Goal: Entertainment & Leisure: Browse casually

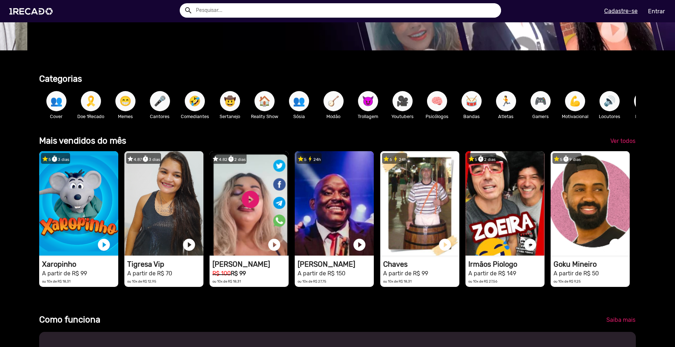
scroll to position [0, 670]
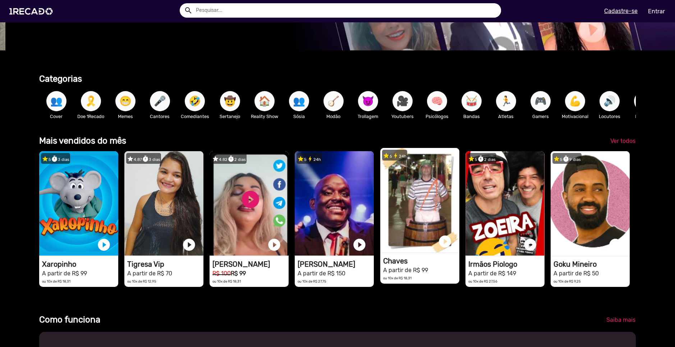
click at [415, 187] on video "1RECADO vídeos dedicados para fãs e empresas" at bounding box center [419, 200] width 79 height 104
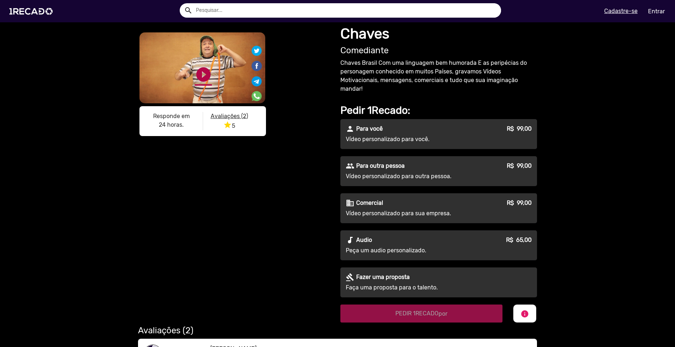
click at [205, 73] on link "play_circle_filled" at bounding box center [203, 74] width 17 height 17
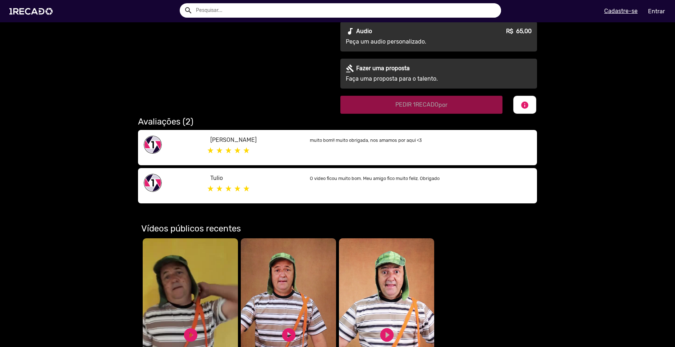
scroll to position [72, 0]
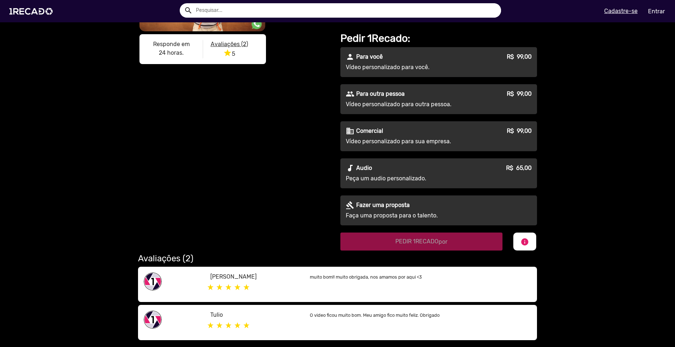
click at [202, 11] on link "pause_circle" at bounding box center [203, 2] width 17 height 17
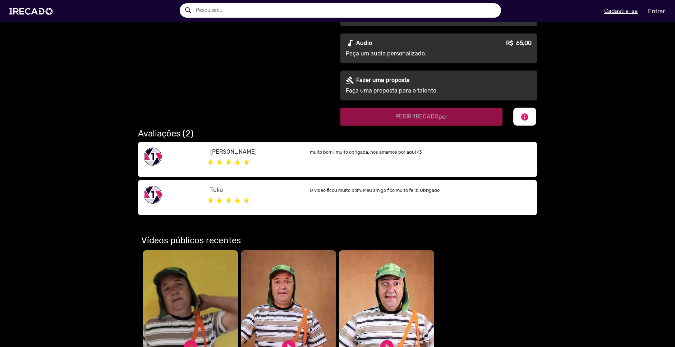
scroll to position [324, 0]
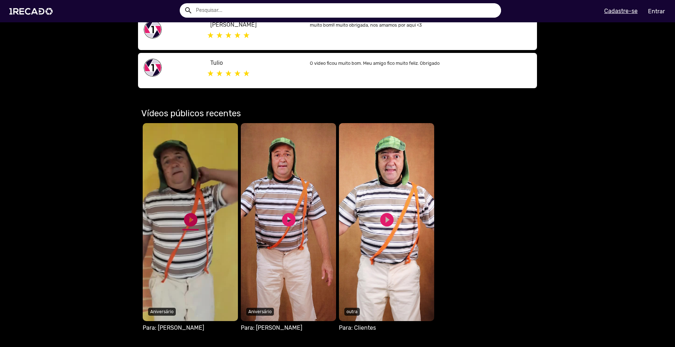
click at [187, 220] on link "play_circle_filled" at bounding box center [191, 219] width 16 height 16
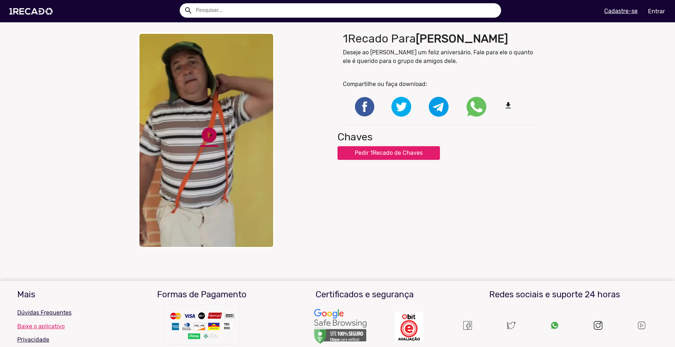
click at [205, 134] on link "play_circle_filled" at bounding box center [209, 135] width 18 height 18
click at [26, 6] on img at bounding box center [32, 11] width 54 height 31
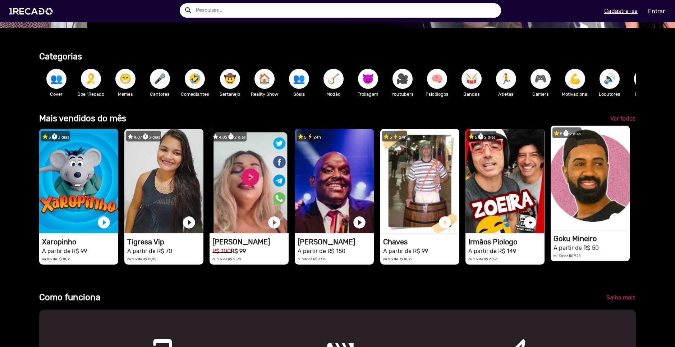
scroll to position [0, 670]
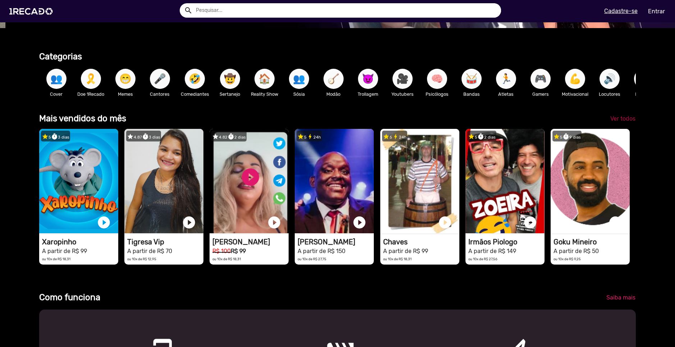
click at [627, 125] on link "Ver todos" at bounding box center [623, 118] width 37 height 13
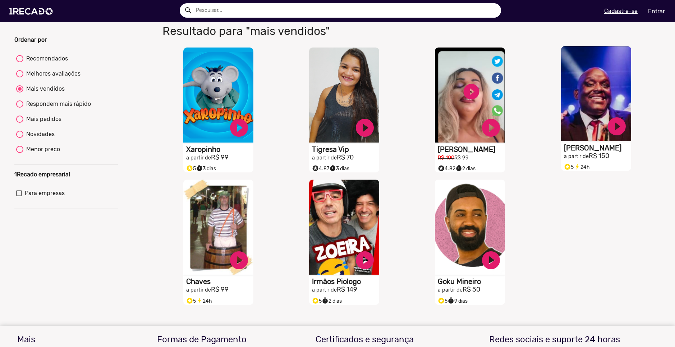
scroll to position [36, 0]
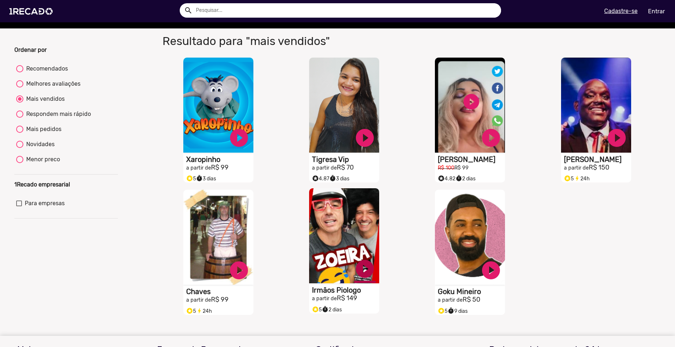
click at [361, 277] on link "play_circle_filled" at bounding box center [365, 269] width 22 height 22
click at [36, 162] on div "Menor preco" at bounding box center [41, 159] width 37 height 9
click at [20, 163] on input "Menor preco" at bounding box center [19, 163] width 0 height 0
radio input "true"
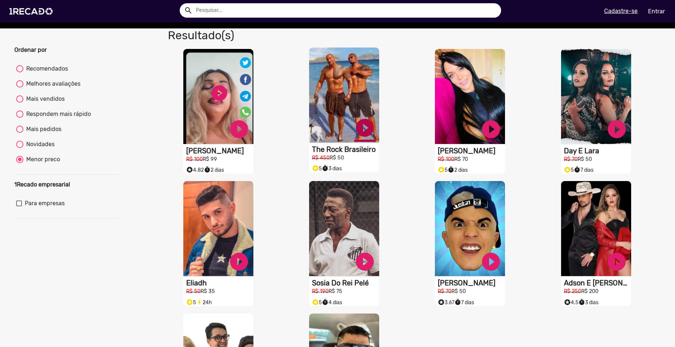
click at [356, 135] on link "play_circle_filled" at bounding box center [365, 128] width 22 height 22
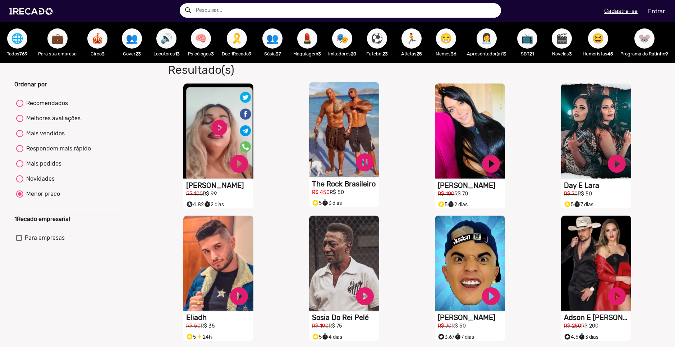
scroll to position [0, 0]
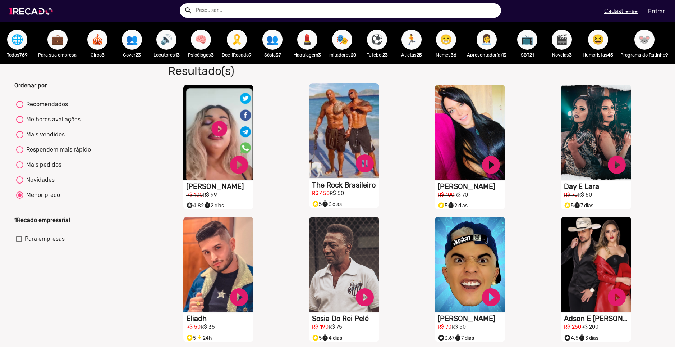
click at [39, 17] on img at bounding box center [32, 11] width 54 height 31
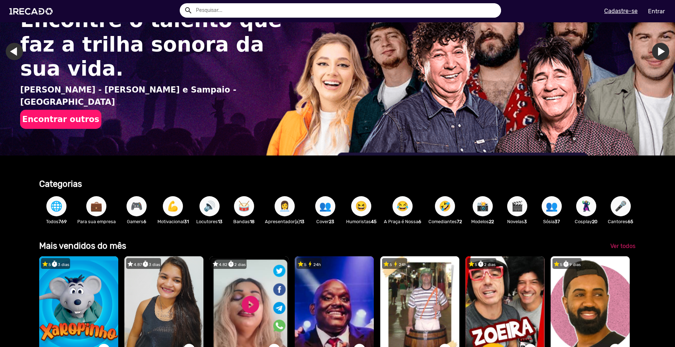
scroll to position [108, 0]
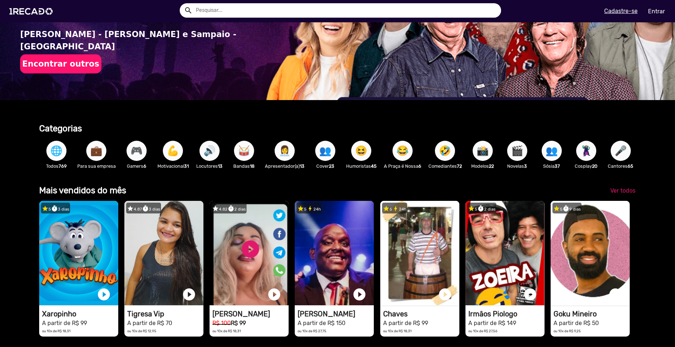
click at [56, 156] on span "🌐" at bounding box center [56, 151] width 12 height 20
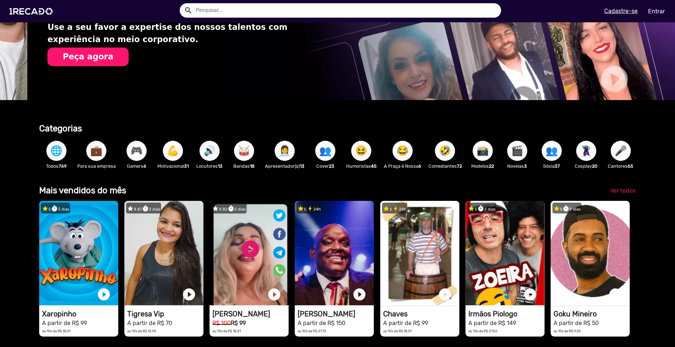
scroll to position [0, 670]
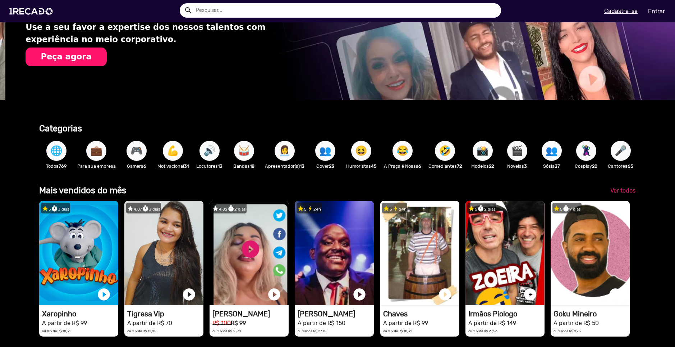
click at [56, 156] on span "🌐" at bounding box center [56, 151] width 12 height 20
click at [54, 152] on span "🌐" at bounding box center [56, 151] width 12 height 20
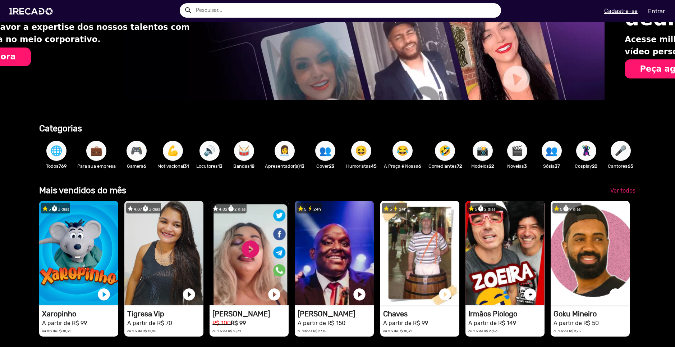
click at [61, 145] on span "🌐" at bounding box center [56, 151] width 12 height 20
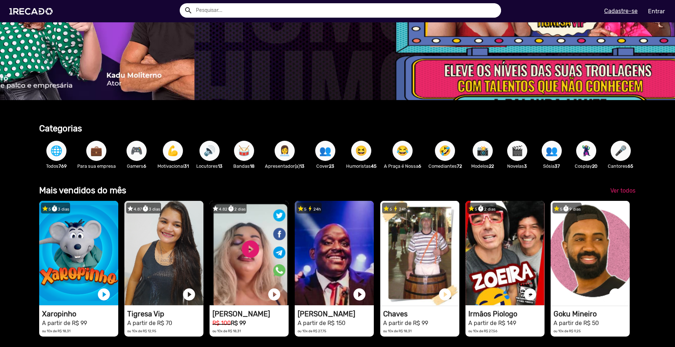
scroll to position [0, 2009]
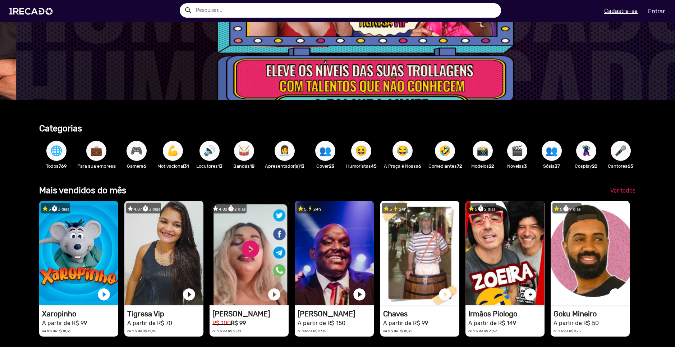
click at [58, 153] on span "🌐" at bounding box center [56, 151] width 12 height 20
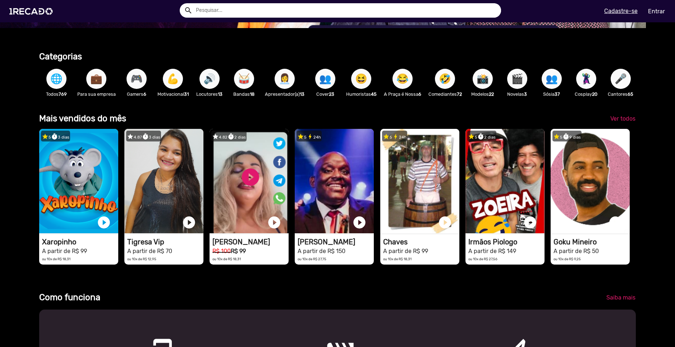
scroll to position [0, 0]
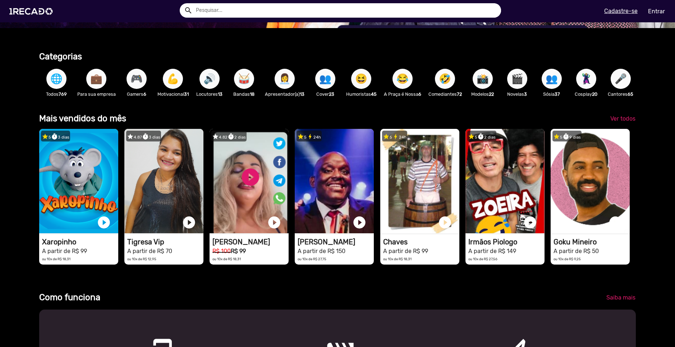
click at [90, 83] on span "💼" at bounding box center [96, 79] width 12 height 20
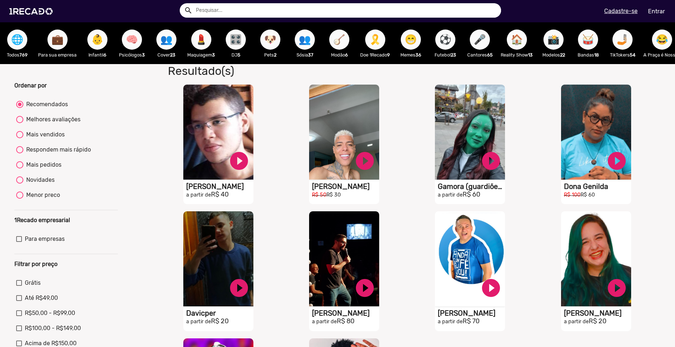
click at [25, 46] on div "🌐 Todos 769" at bounding box center [17, 43] width 35 height 42
click at [19, 39] on span "🌐" at bounding box center [17, 39] width 12 height 20
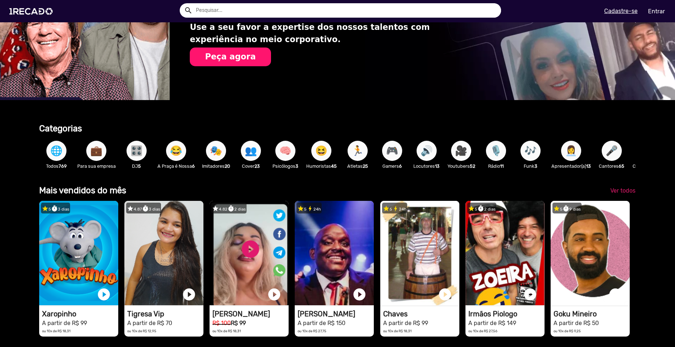
scroll to position [0, 670]
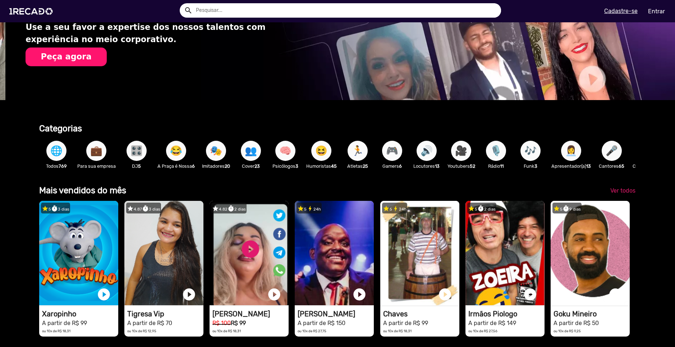
click at [398, 155] on span "🎮" at bounding box center [392, 151] width 12 height 20
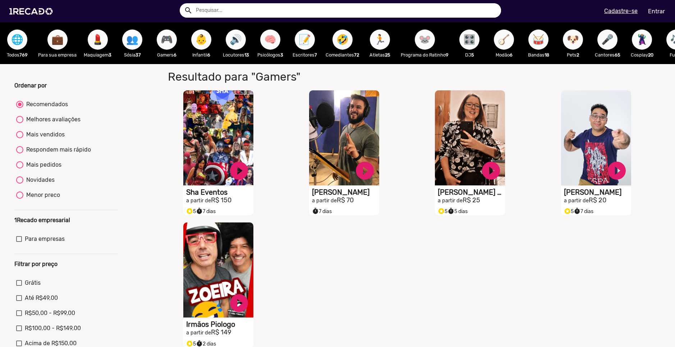
click at [136, 45] on span "👥" at bounding box center [132, 39] width 12 height 20
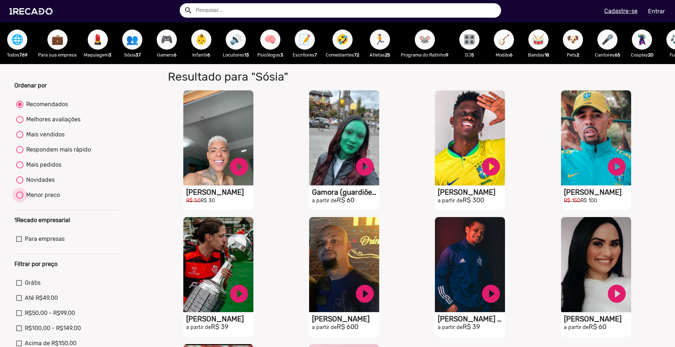
click at [50, 199] on div "Menor preco" at bounding box center [41, 195] width 37 height 9
click at [20, 199] on input "Menor preco" at bounding box center [19, 198] width 0 height 0
radio input "true"
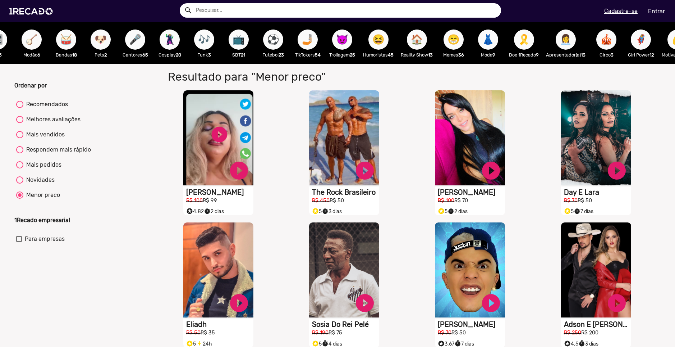
scroll to position [0, 471]
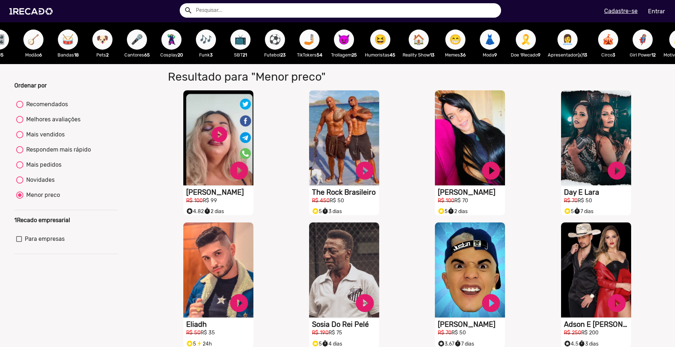
click at [460, 40] on span "😁" at bounding box center [455, 39] width 12 height 20
radio input "true"
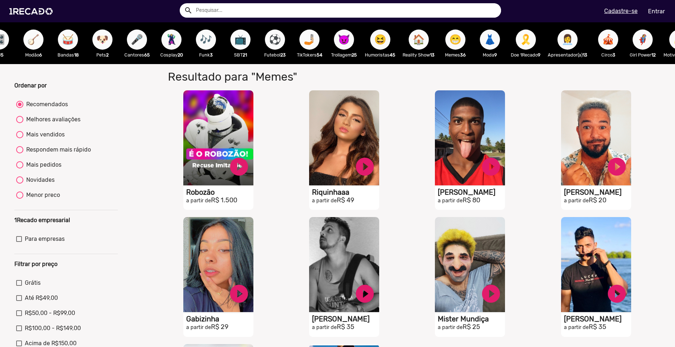
click at [45, 199] on div "Menor preco" at bounding box center [41, 195] width 37 height 9
click at [20, 199] on input "Menor preco" at bounding box center [19, 198] width 0 height 0
radio input "true"
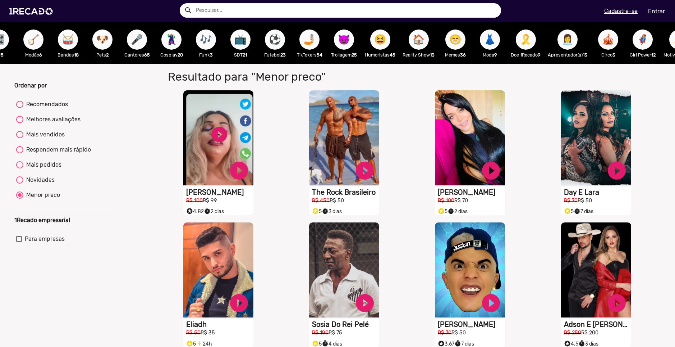
click at [466, 54] on b "36" at bounding box center [463, 54] width 6 height 5
click at [462, 46] on span "😁" at bounding box center [455, 39] width 12 height 20
radio input "true"
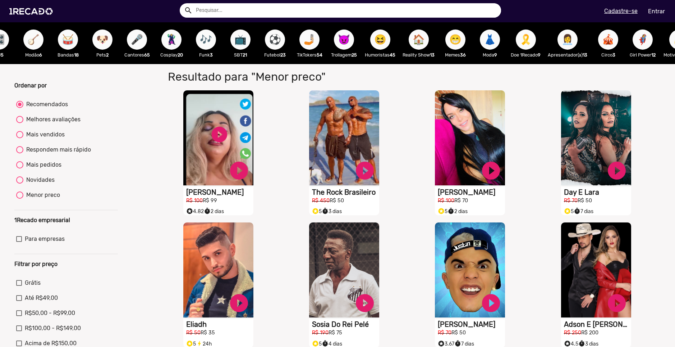
click at [459, 38] on span "😁" at bounding box center [455, 39] width 12 height 20
click at [500, 35] on button "👗" at bounding box center [490, 39] width 20 height 20
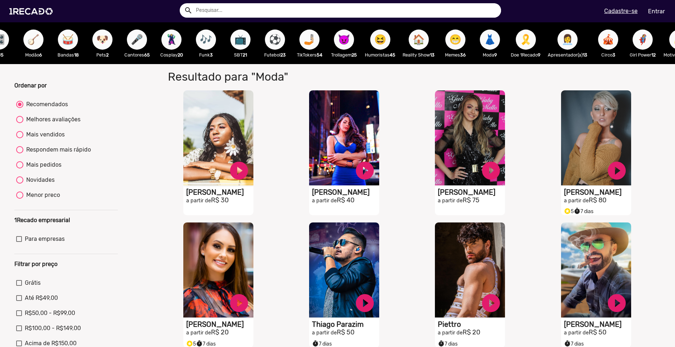
click at [462, 39] on span "😁" at bounding box center [455, 39] width 12 height 20
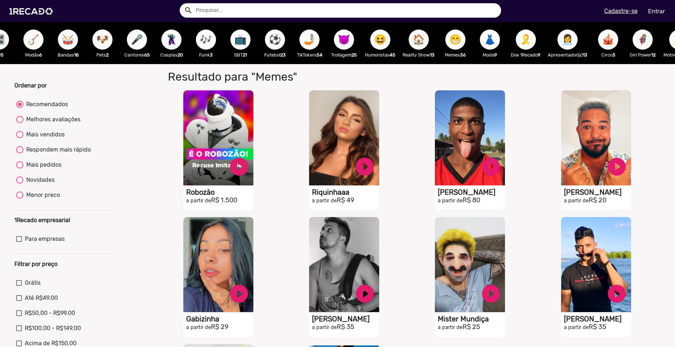
scroll to position [36, 0]
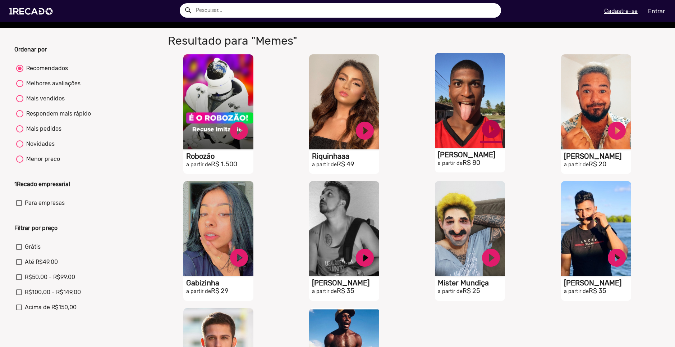
click at [484, 134] on link "play_circle_filled" at bounding box center [491, 129] width 22 height 22
click at [484, 134] on link "pause_circle" at bounding box center [491, 129] width 22 height 22
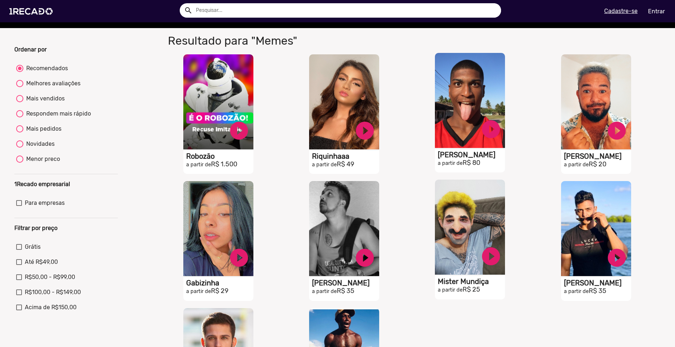
scroll to position [108, 0]
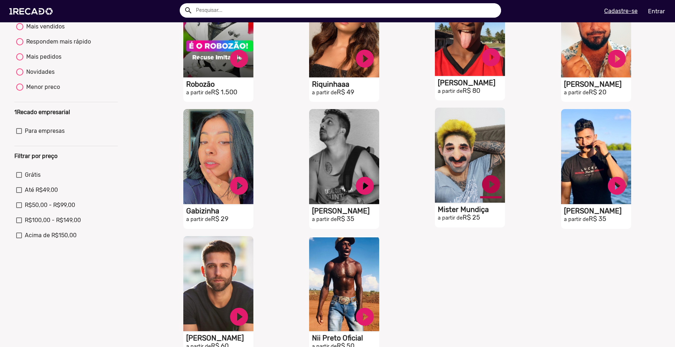
click at [489, 192] on link "play_circle_filled" at bounding box center [491, 184] width 22 height 22
click at [489, 192] on link "pause_circle" at bounding box center [491, 184] width 22 height 22
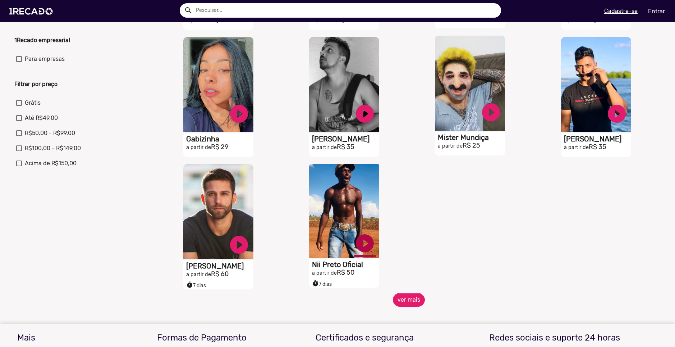
click at [363, 250] on link "play_circle_filled" at bounding box center [365, 243] width 22 height 22
click at [399, 301] on button "ver mais" at bounding box center [409, 300] width 32 height 14
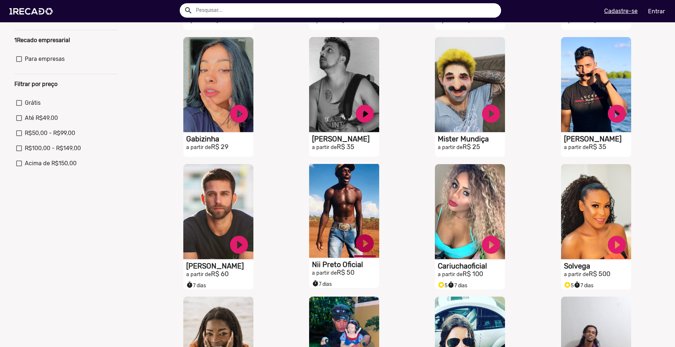
click at [363, 249] on link "play_circle_filled" at bounding box center [365, 243] width 22 height 22
click at [363, 249] on link "pause_circle" at bounding box center [365, 243] width 22 height 22
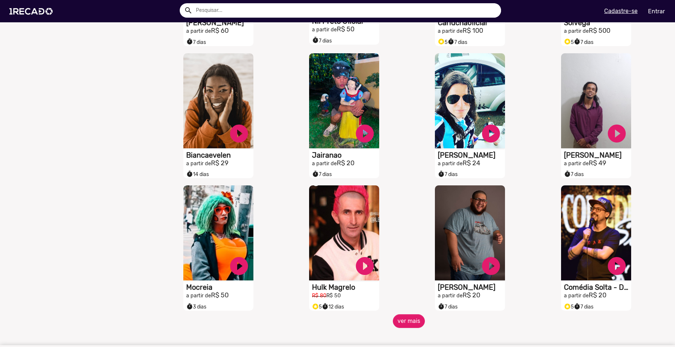
scroll to position [431, 0]
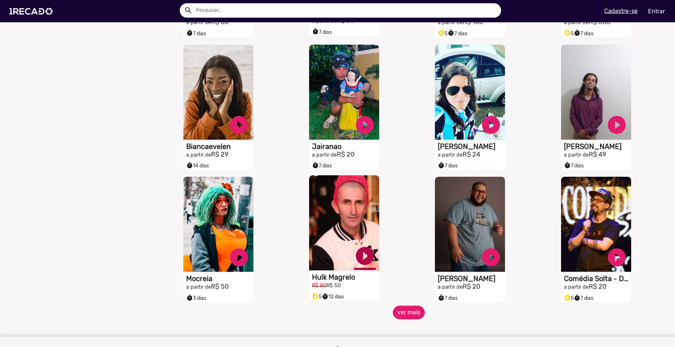
click at [362, 258] on link "play_circle_filled" at bounding box center [365, 256] width 22 height 22
click at [401, 314] on button "ver mais" at bounding box center [409, 312] width 32 height 14
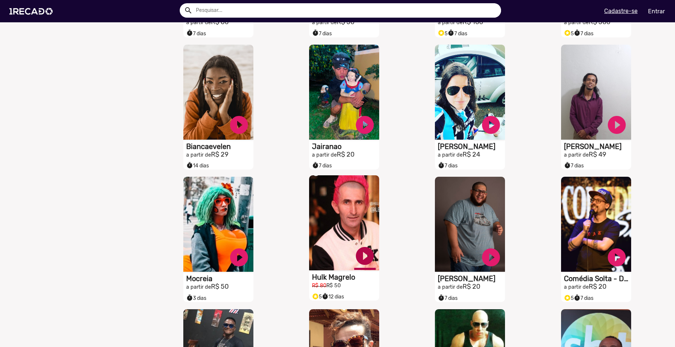
click at [358, 259] on link "play_circle_filled" at bounding box center [365, 256] width 22 height 22
click at [358, 259] on link "pause_circle" at bounding box center [365, 256] width 22 height 22
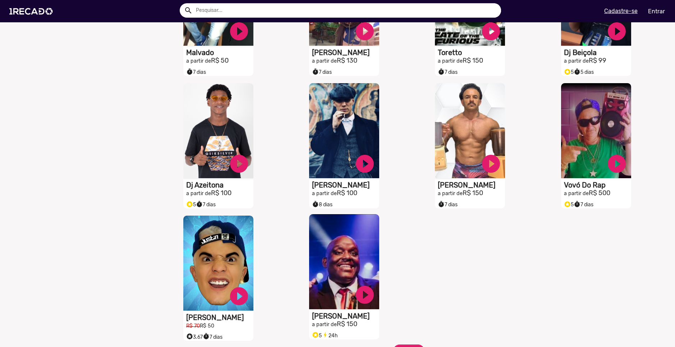
scroll to position [791, 0]
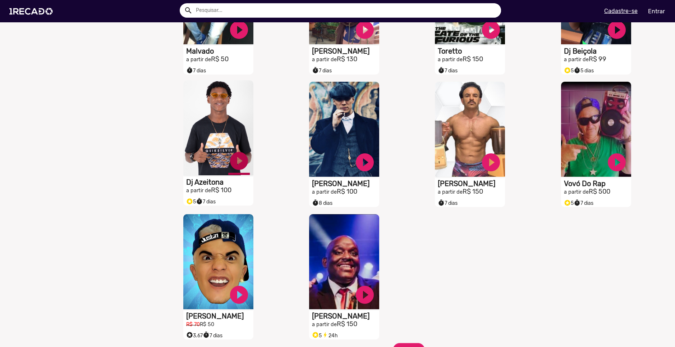
click at [239, 169] on link "play_circle_filled" at bounding box center [239, 161] width 22 height 22
click at [239, 169] on link "pause_circle" at bounding box center [239, 161] width 22 height 22
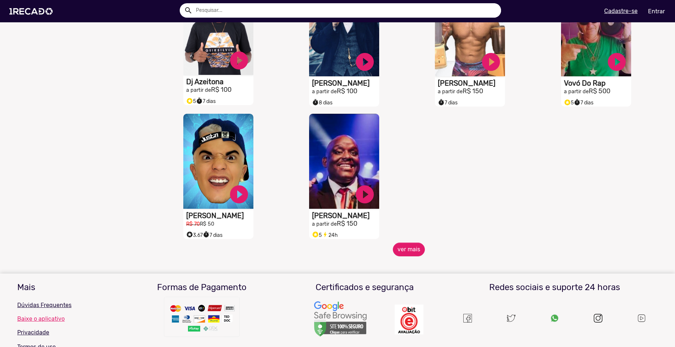
scroll to position [899, 0]
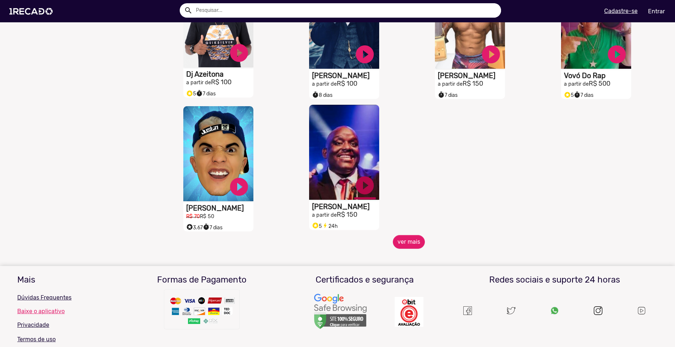
click at [362, 194] on link "play_circle_filled" at bounding box center [365, 185] width 22 height 22
click at [357, 194] on link "pause_circle" at bounding box center [365, 185] width 22 height 22
click at [409, 243] on button "ver mais" at bounding box center [409, 242] width 32 height 14
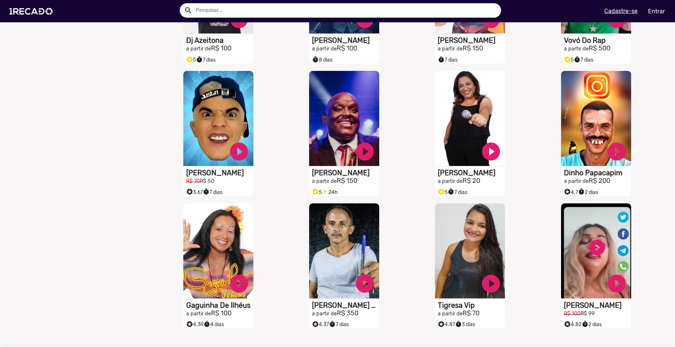
scroll to position [933, 0]
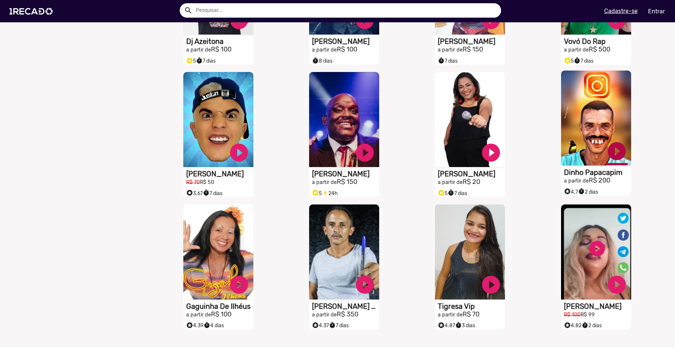
click at [610, 157] on link "play_circle_filled" at bounding box center [617, 151] width 22 height 22
click at [611, 157] on link "pause_circle" at bounding box center [617, 151] width 22 height 22
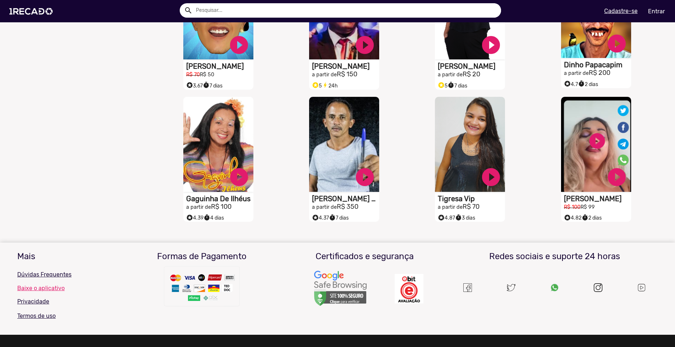
scroll to position [1041, 0]
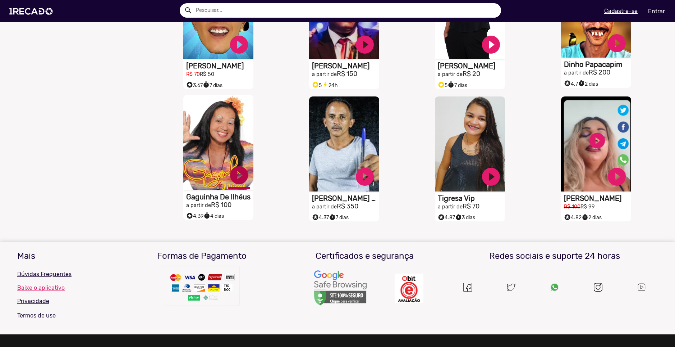
click at [242, 184] on link "play_circle_filled" at bounding box center [239, 175] width 22 height 22
click at [242, 184] on link "pause_circle" at bounding box center [239, 175] width 22 height 22
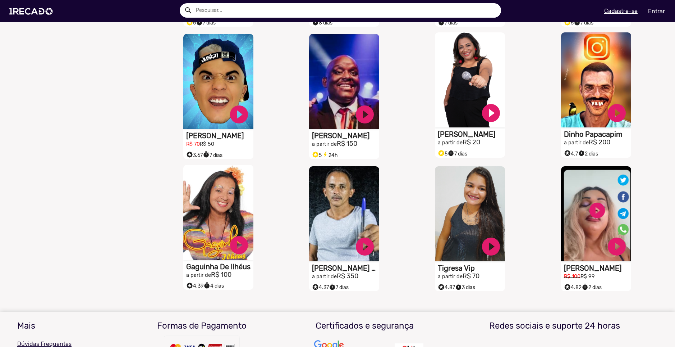
scroll to position [969, 0]
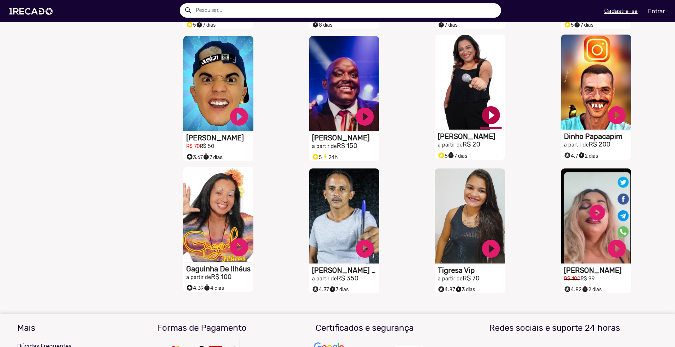
click at [490, 124] on link "play_circle_filled" at bounding box center [491, 115] width 22 height 22
click at [484, 122] on link "pause_circle" at bounding box center [491, 115] width 22 height 22
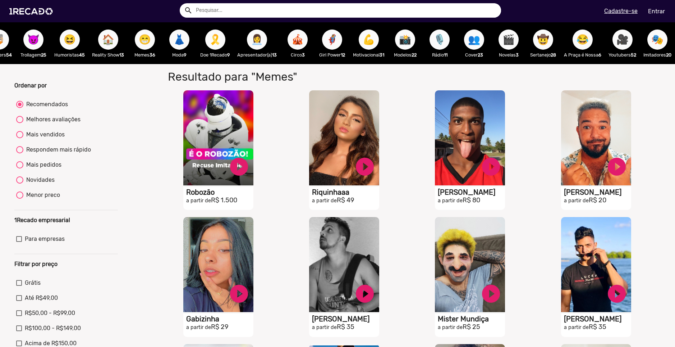
scroll to position [0, 797]
click at [617, 37] on span "🎥" at bounding box center [623, 39] width 12 height 20
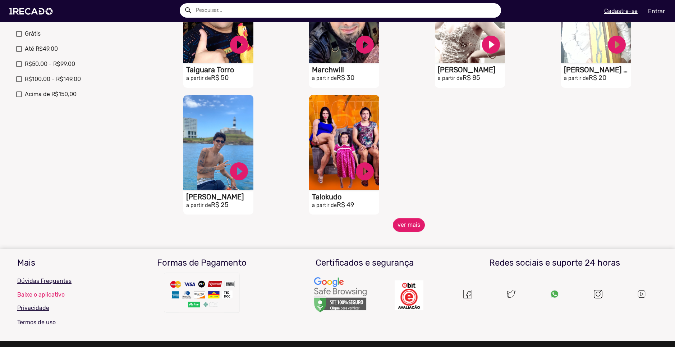
scroll to position [252, 0]
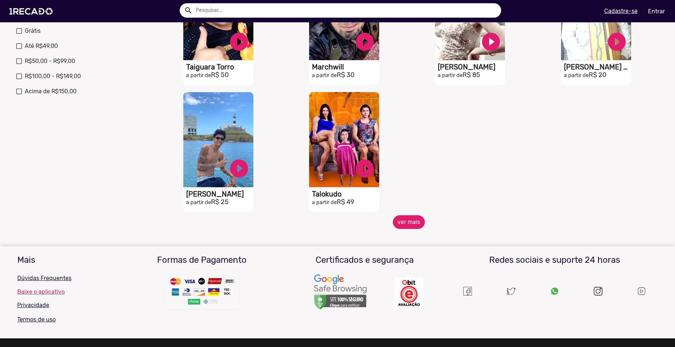
click at [404, 221] on button "ver mais" at bounding box center [409, 222] width 32 height 14
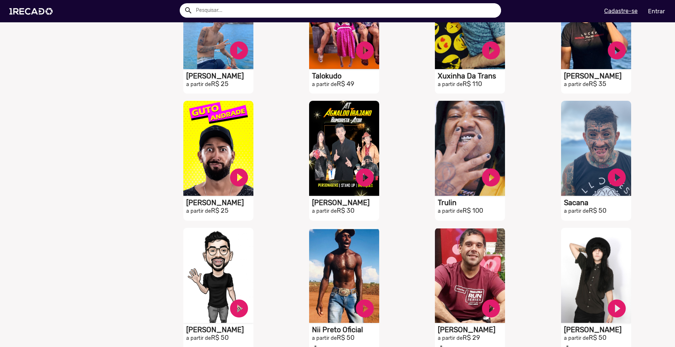
scroll to position [503, 0]
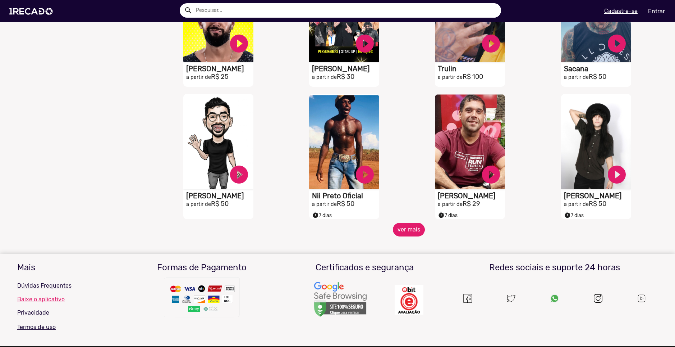
click at [405, 236] on button "ver mais" at bounding box center [409, 230] width 32 height 14
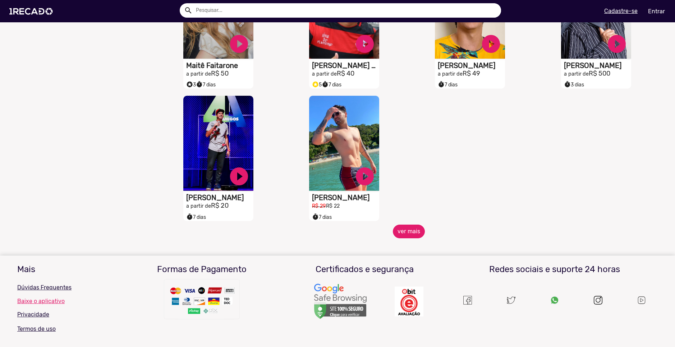
scroll to position [899, 0]
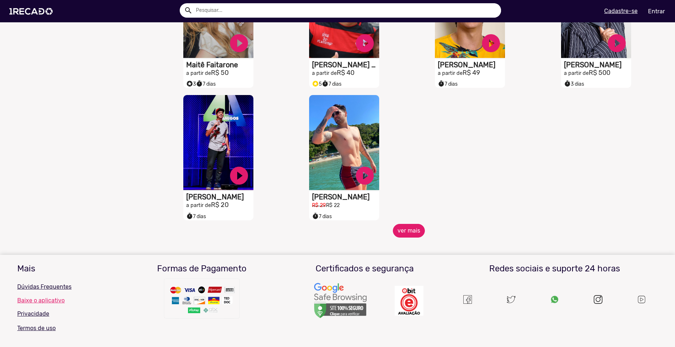
click at [404, 234] on button "ver mais" at bounding box center [409, 231] width 32 height 14
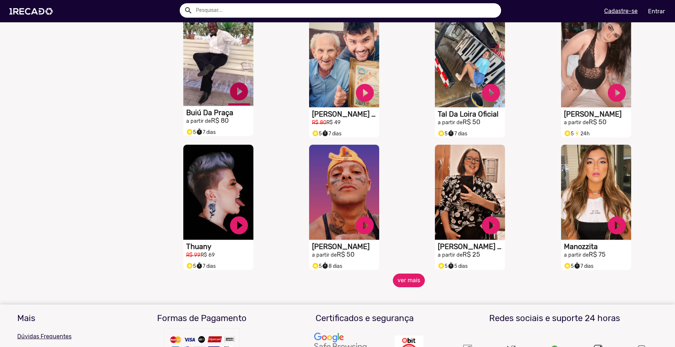
scroll to position [1114, 0]
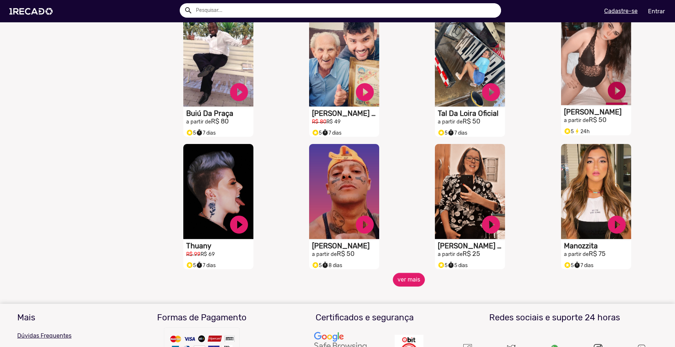
click at [609, 95] on link "play_circle_filled" at bounding box center [617, 91] width 22 height 22
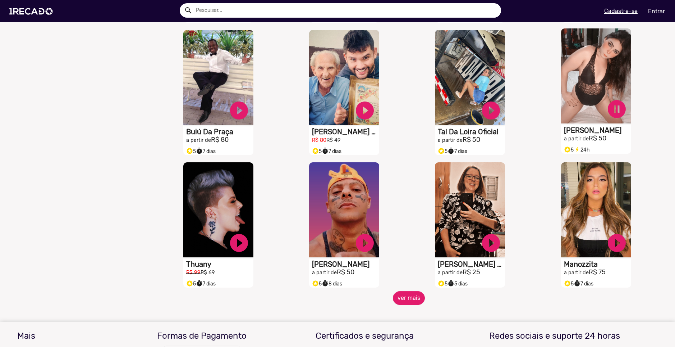
scroll to position [1078, 0]
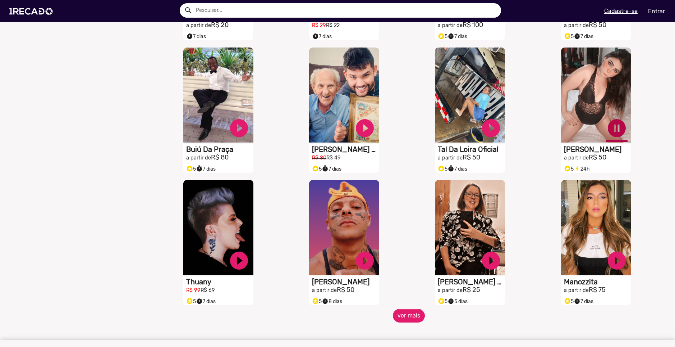
click at [610, 130] on link "pause_circle" at bounding box center [617, 128] width 22 height 22
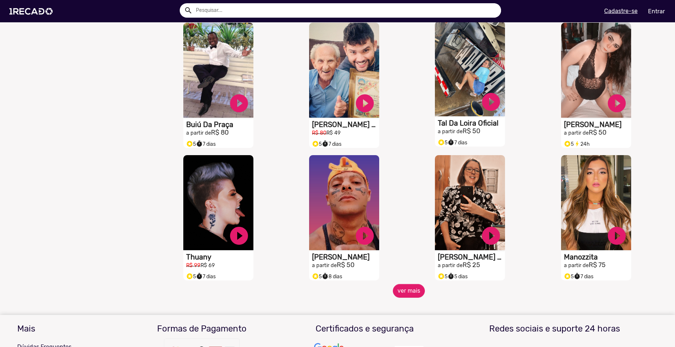
scroll to position [1150, 0]
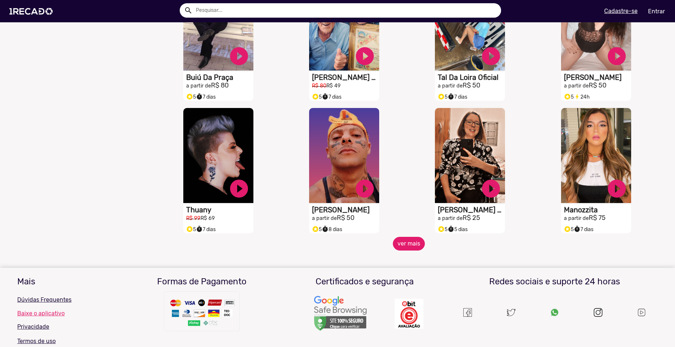
click at [405, 250] on button "ver mais" at bounding box center [409, 244] width 32 height 14
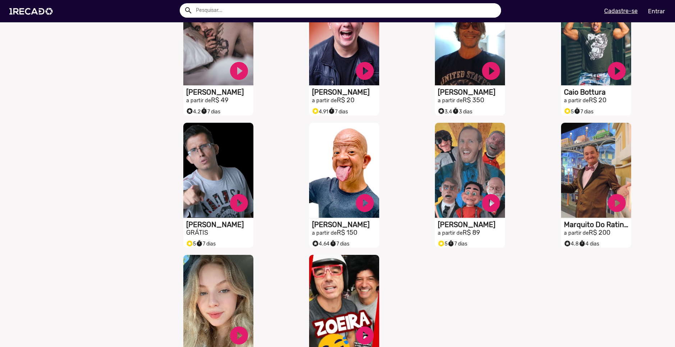
scroll to position [1402, 0]
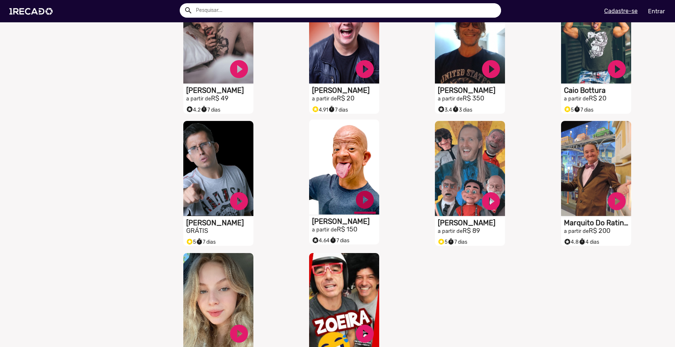
click at [362, 201] on link "play_circle_filled" at bounding box center [365, 200] width 22 height 22
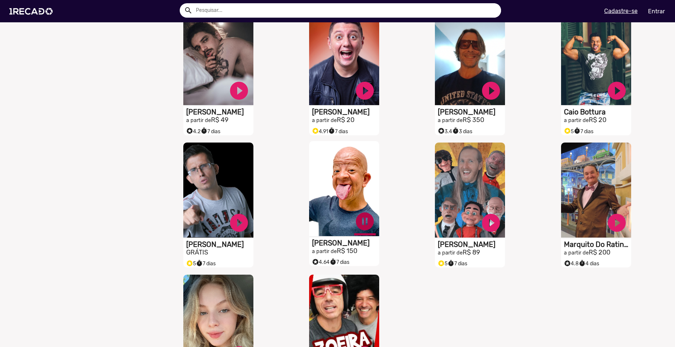
scroll to position [1366, 0]
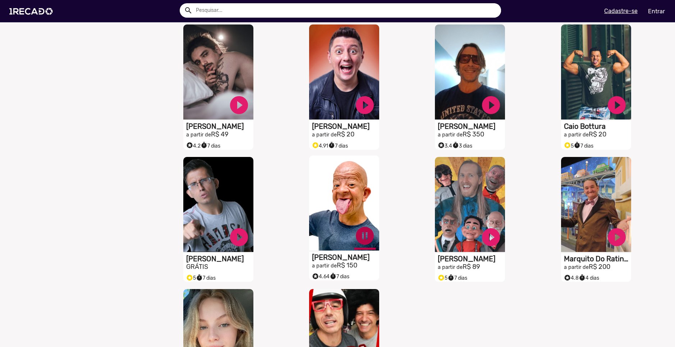
click at [363, 242] on link "pause_circle" at bounding box center [365, 236] width 22 height 22
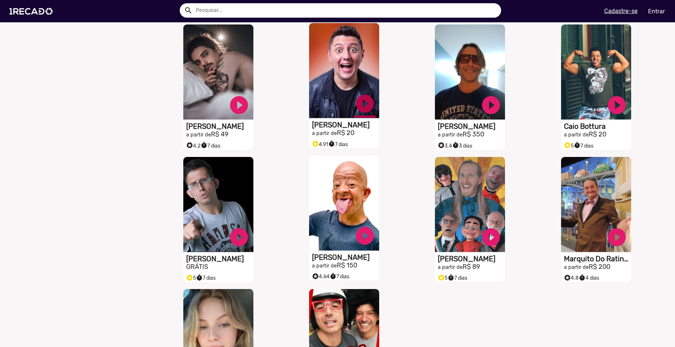
click at [363, 109] on link "play_circle_filled" at bounding box center [365, 104] width 22 height 22
click at [363, 109] on link "pause_circle" at bounding box center [365, 104] width 22 height 22
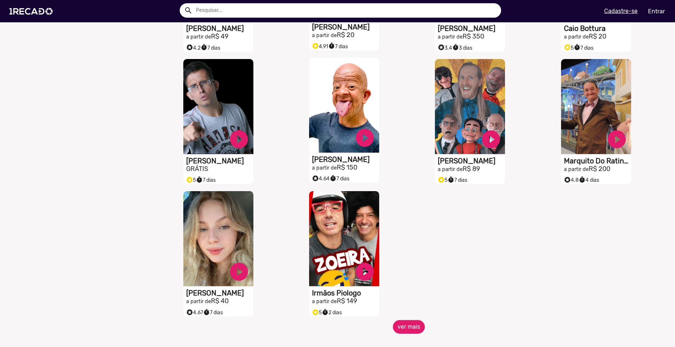
scroll to position [1474, 0]
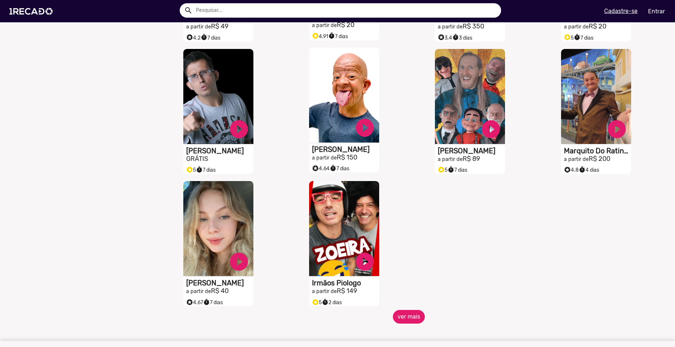
click at [402, 323] on button "ver mais" at bounding box center [409, 317] width 32 height 14
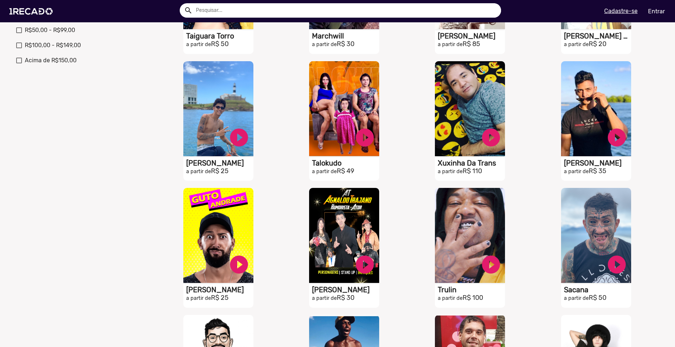
scroll to position [0, 0]
